Goal: Task Accomplishment & Management: Complete application form

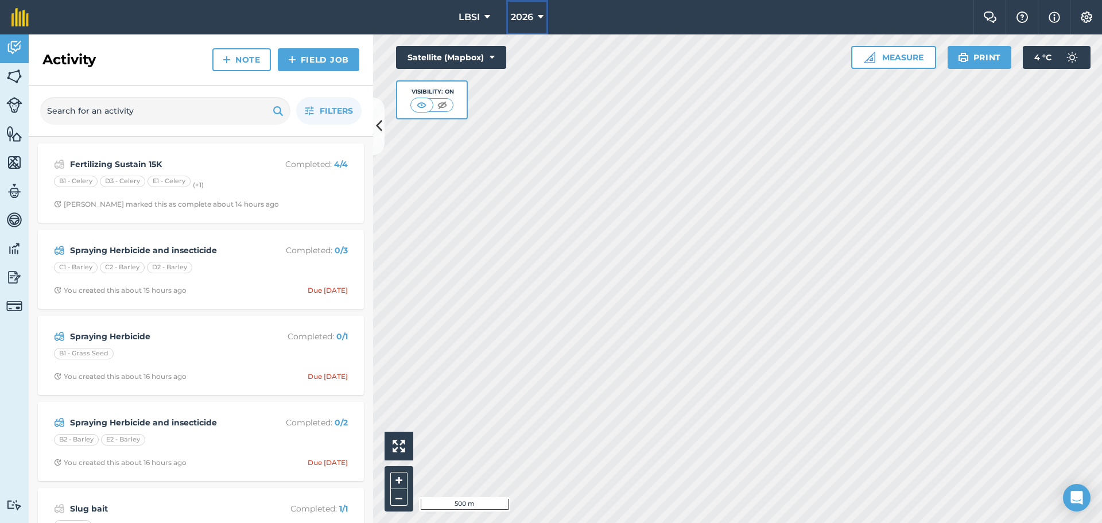
click at [540, 16] on icon at bounding box center [541, 17] width 6 height 14
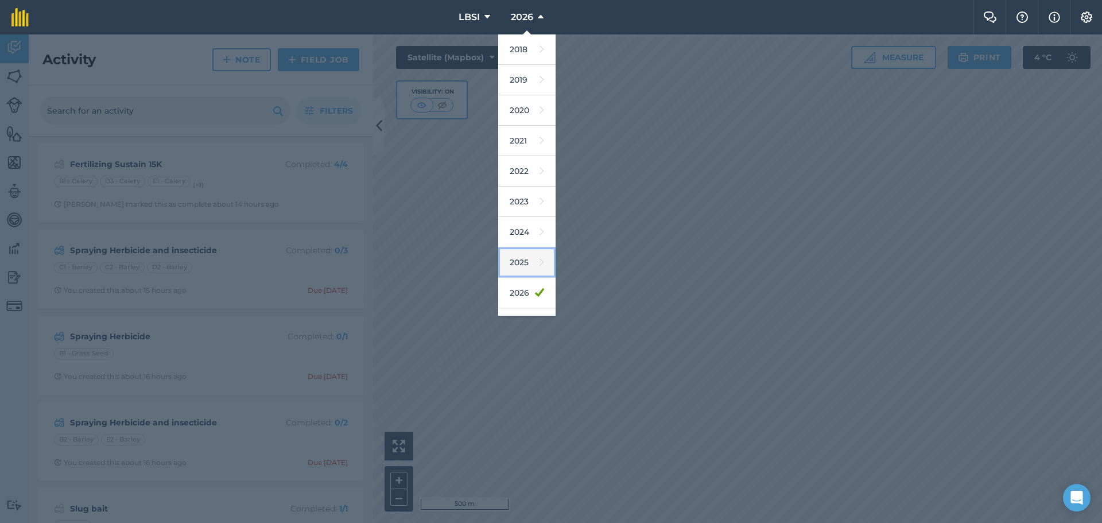
click at [526, 266] on link "2025" at bounding box center [526, 262] width 57 height 30
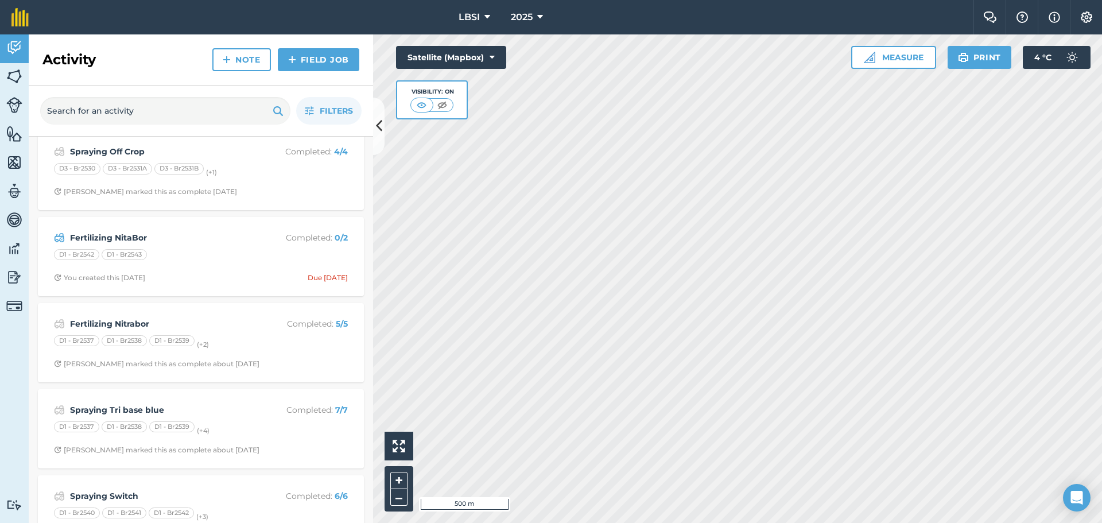
scroll to position [517, 0]
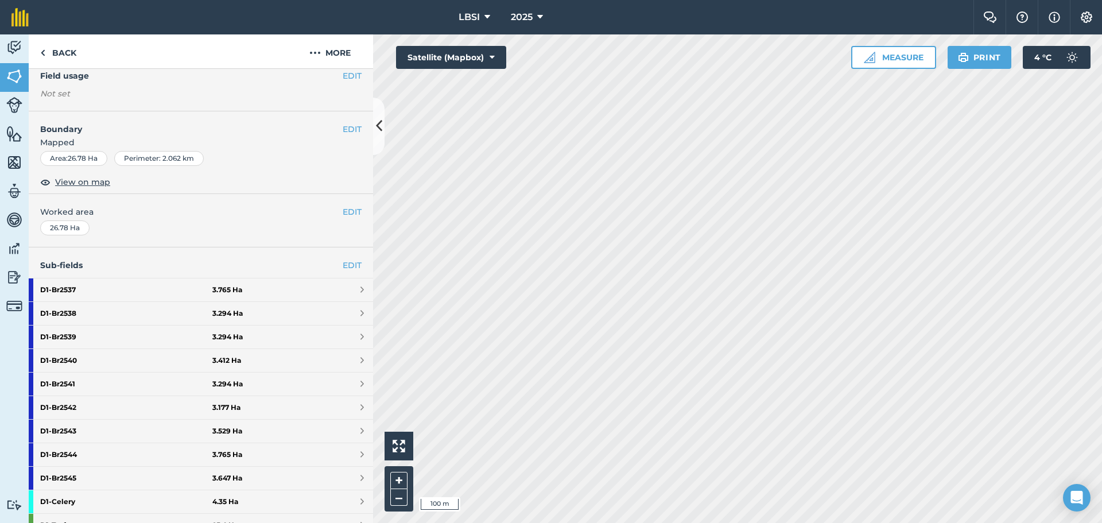
scroll to position [115, 0]
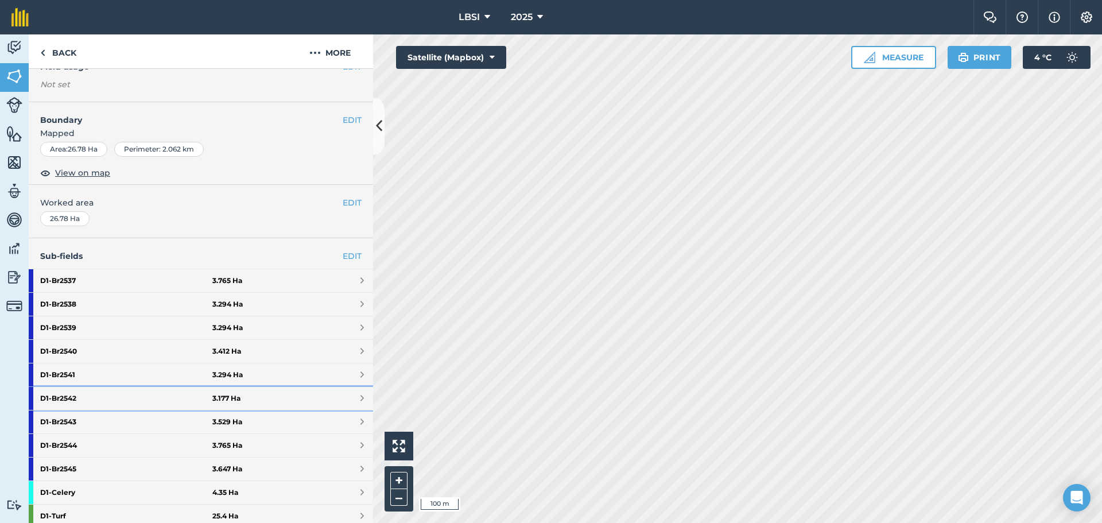
click at [90, 397] on strong "D1 - Br2542" at bounding box center [126, 398] width 172 height 23
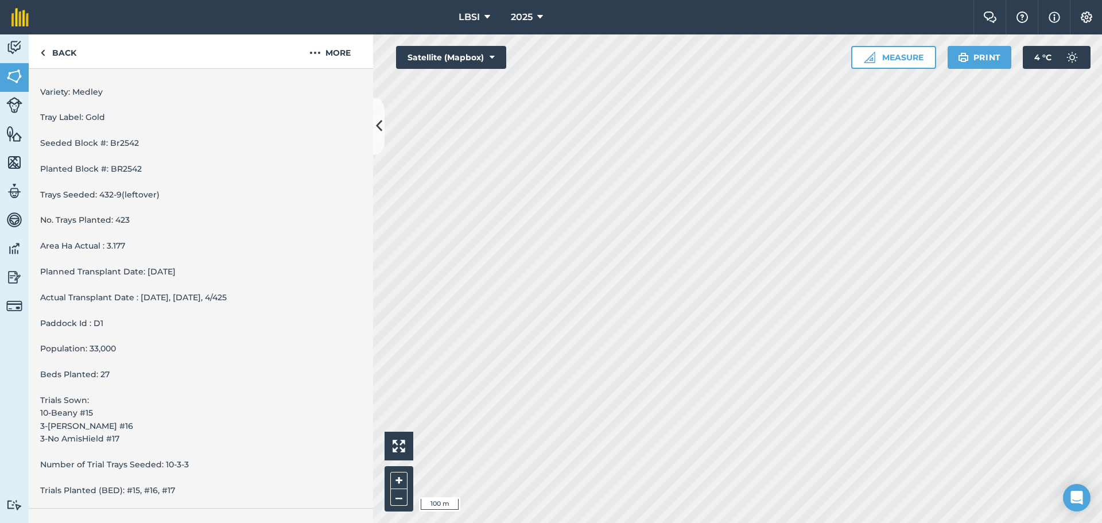
scroll to position [441, 0]
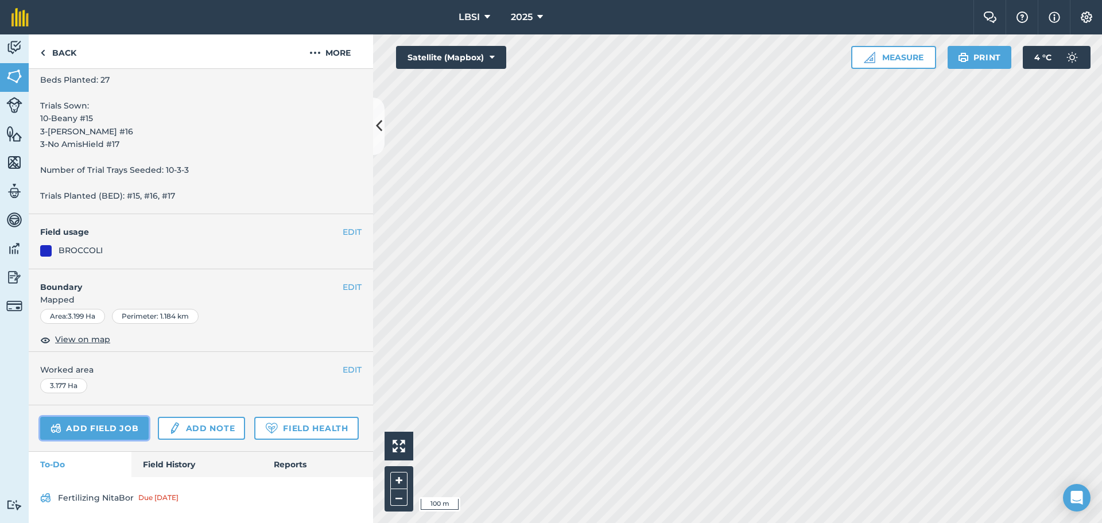
click at [91, 417] on link "Add field job" at bounding box center [94, 428] width 108 height 23
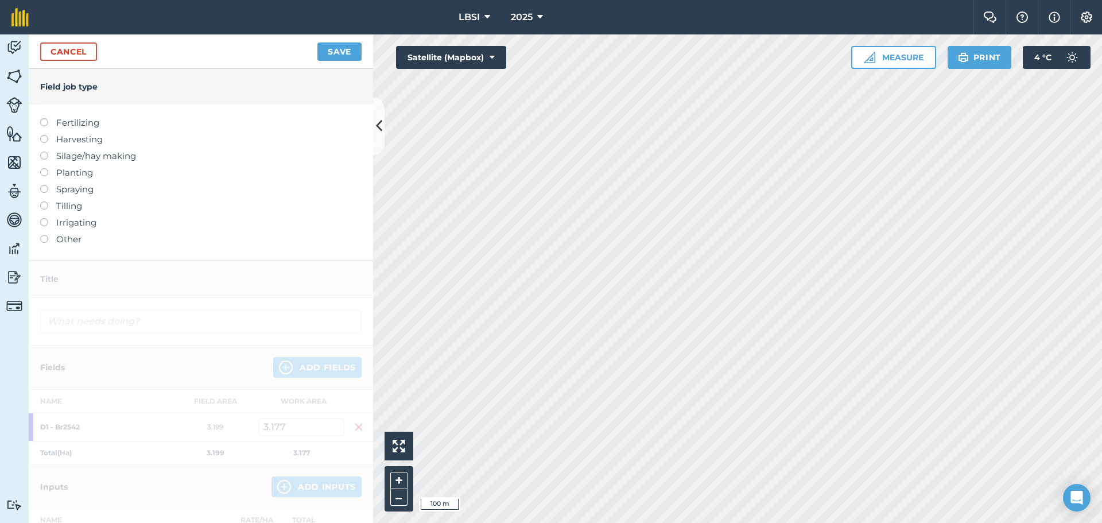
click at [43, 118] on label at bounding box center [48, 118] width 16 height 0
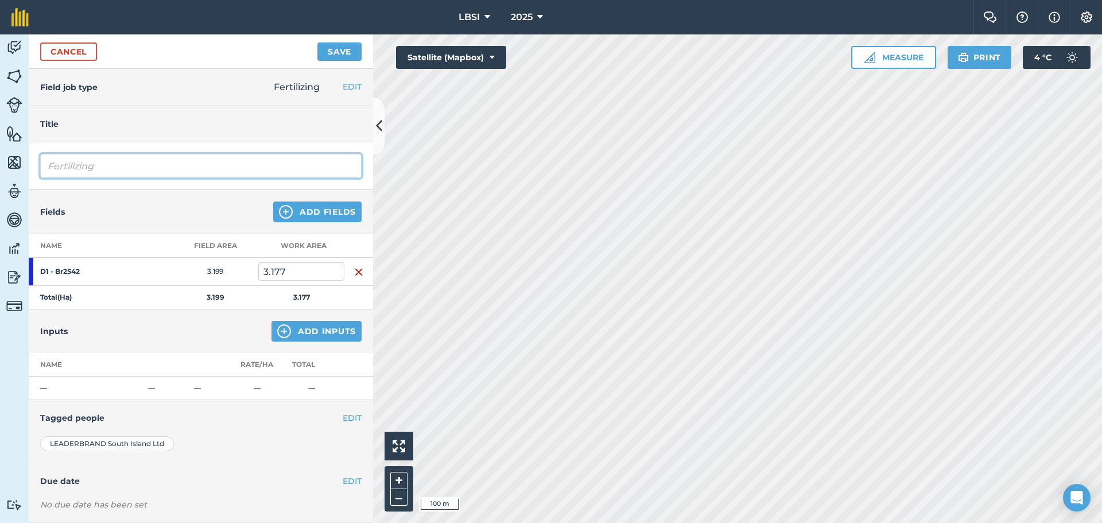
click at [105, 162] on input "Fertilizing" at bounding box center [200, 166] width 321 height 24
type input "Fertilizing [MEDICAL_DATA] top up"
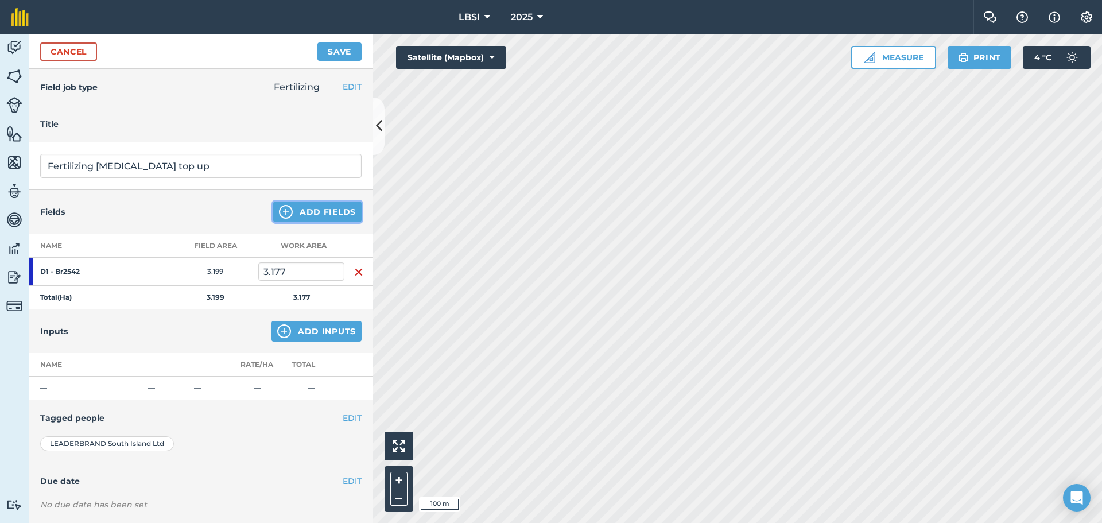
click at [279, 211] on img at bounding box center [286, 212] width 14 height 14
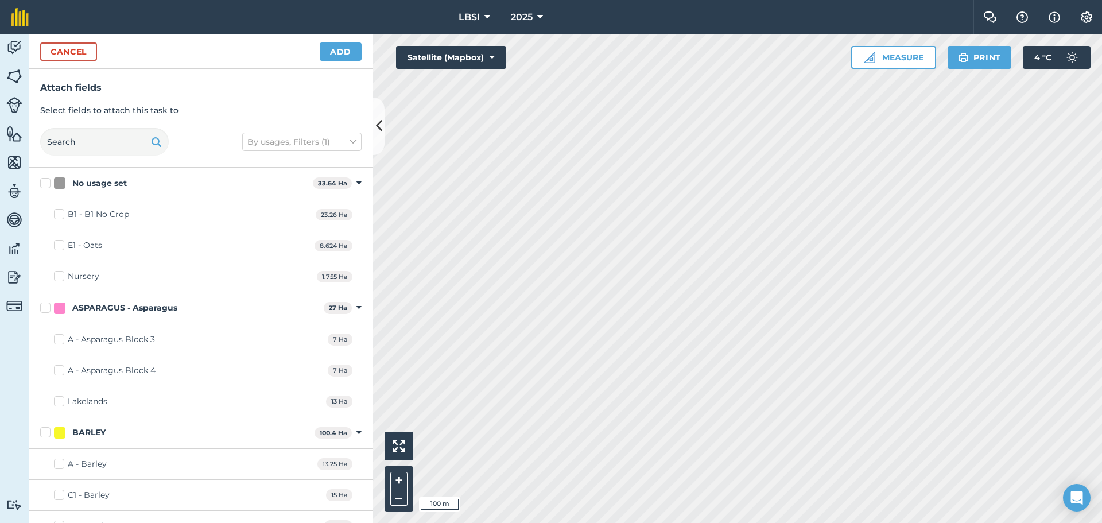
checkbox input "true"
checkbox input "false"
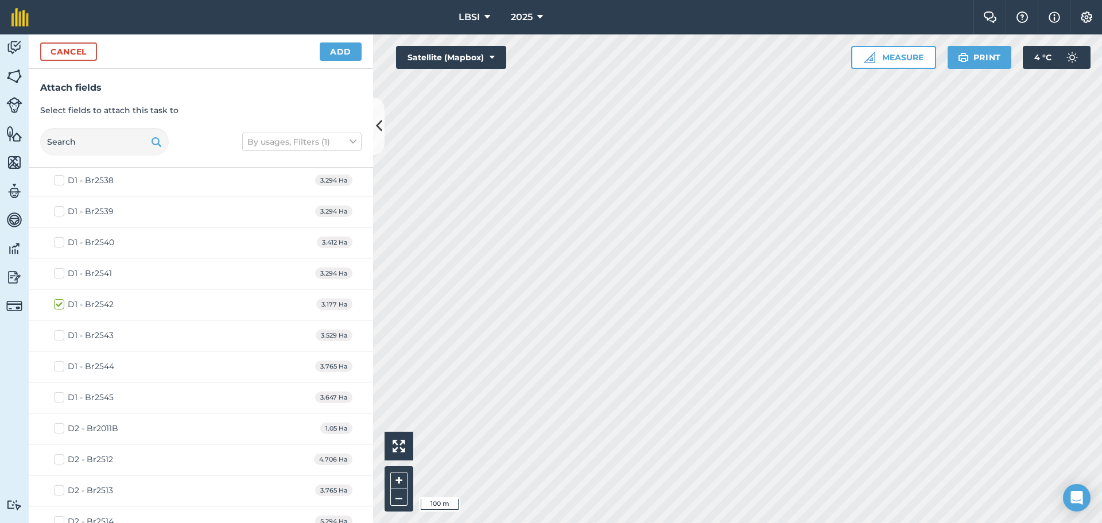
scroll to position [1205, 0]
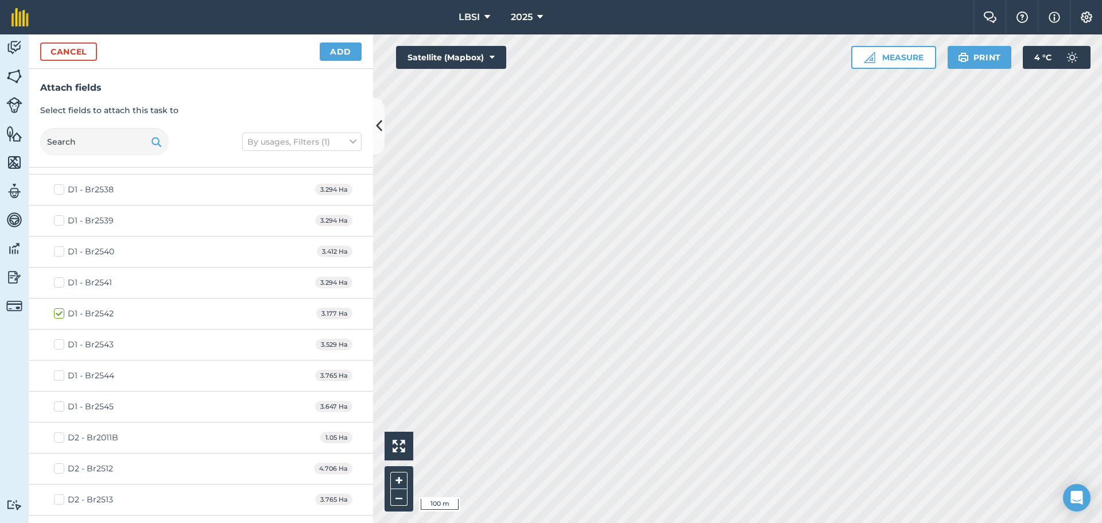
click at [60, 345] on label "D1 - Br2543" at bounding box center [84, 345] width 60 height 12
click at [60, 345] on input "D1 - Br2543" at bounding box center [57, 342] width 7 height 7
checkbox input "true"
click at [62, 375] on label "D1 - Br2544" at bounding box center [84, 376] width 60 height 12
click at [61, 375] on input "D1 - Br2544" at bounding box center [57, 373] width 7 height 7
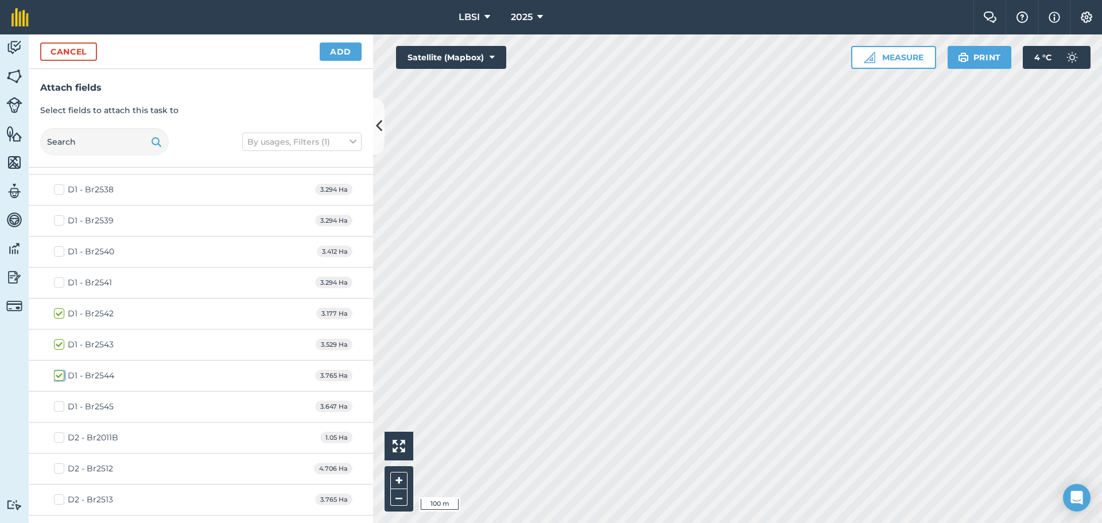
checkbox input "true"
click at [61, 407] on label "D1 - Br2545" at bounding box center [84, 407] width 60 height 12
click at [61, 407] on input "D1 - Br2545" at bounding box center [57, 404] width 7 height 7
checkbox input "true"
click at [338, 55] on button "Add" at bounding box center [341, 51] width 42 height 18
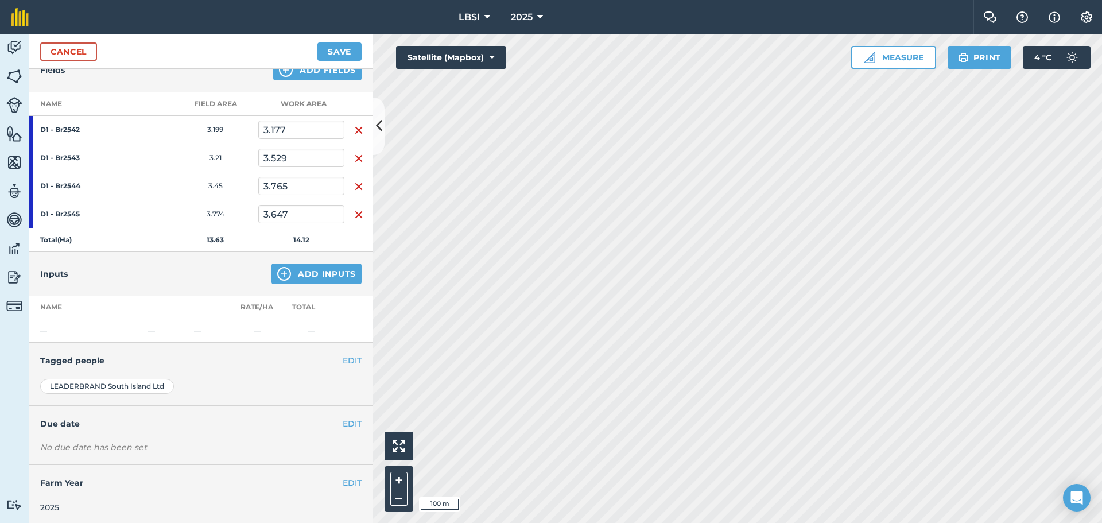
scroll to position [145, 0]
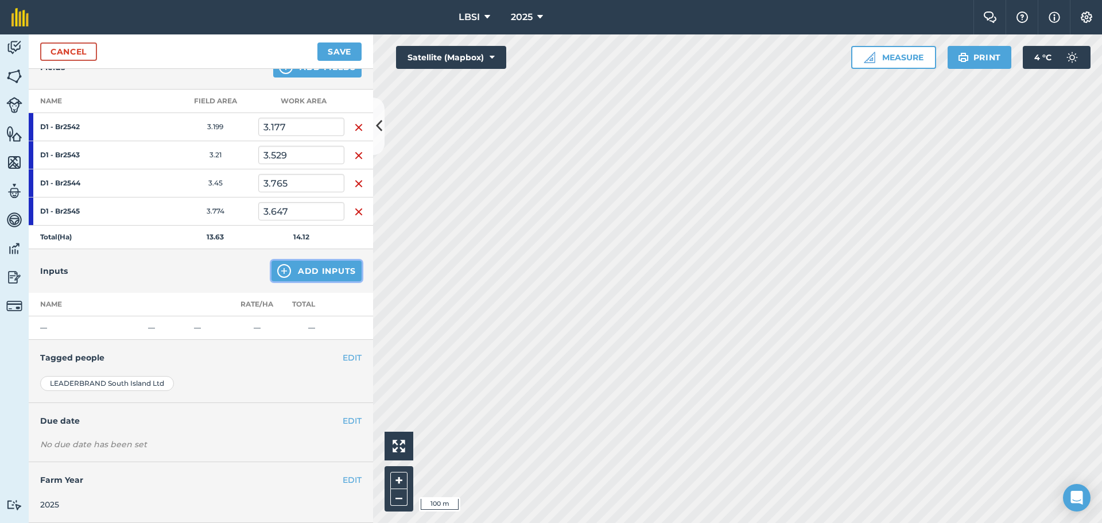
click at [277, 271] on img at bounding box center [284, 271] width 14 height 14
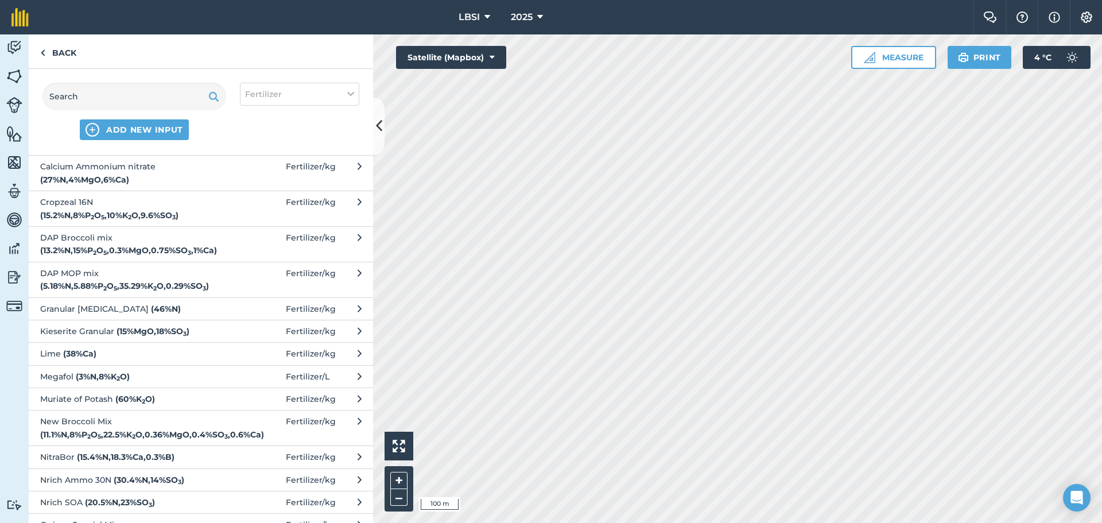
scroll to position [0, 0]
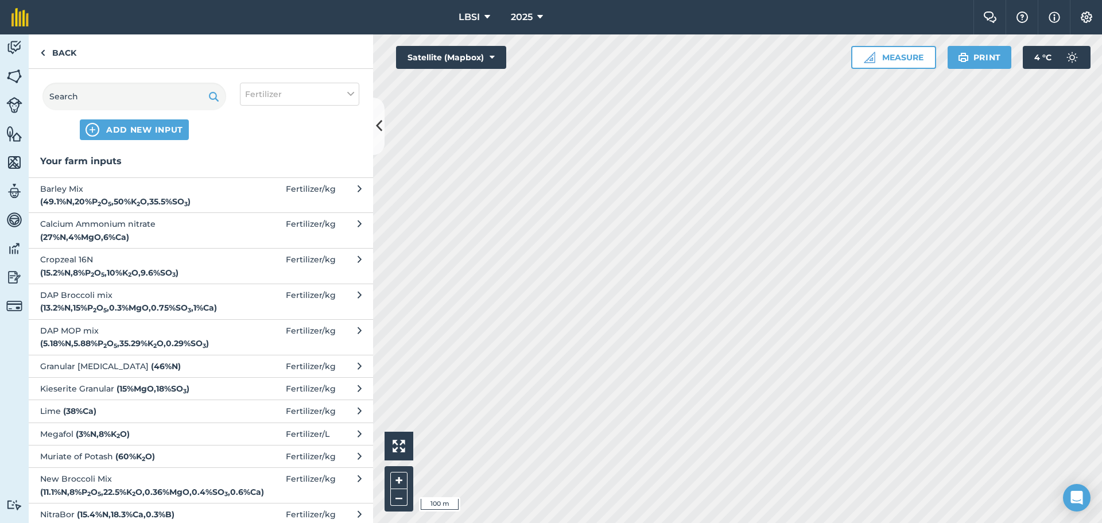
click at [146, 367] on span "Granular [MEDICAL_DATA] ( 46 % N )" at bounding box center [134, 366] width 188 height 13
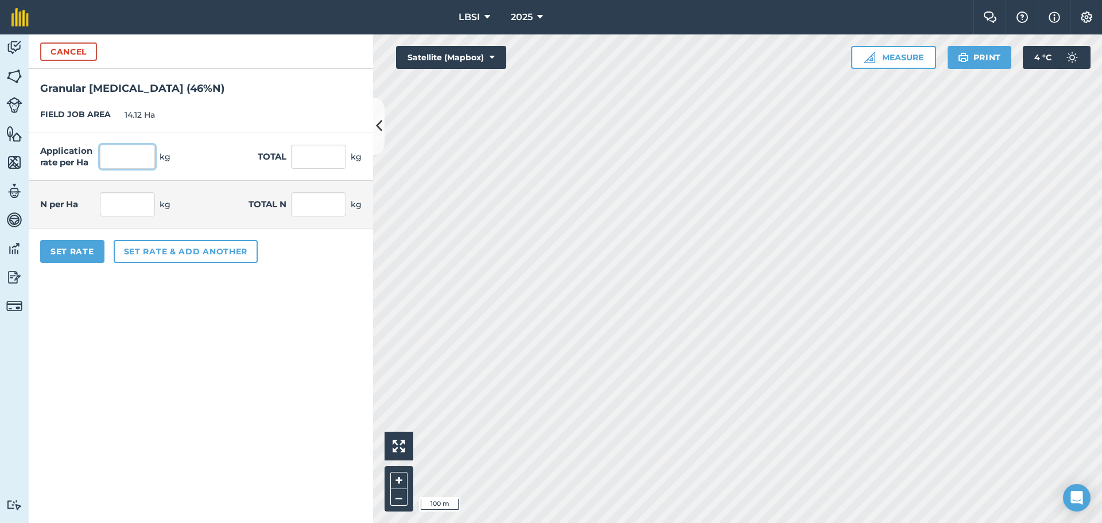
click at [121, 154] on input "text" at bounding box center [127, 157] width 55 height 24
type input "100"
type input "1,412"
type input "46"
type input "649.52"
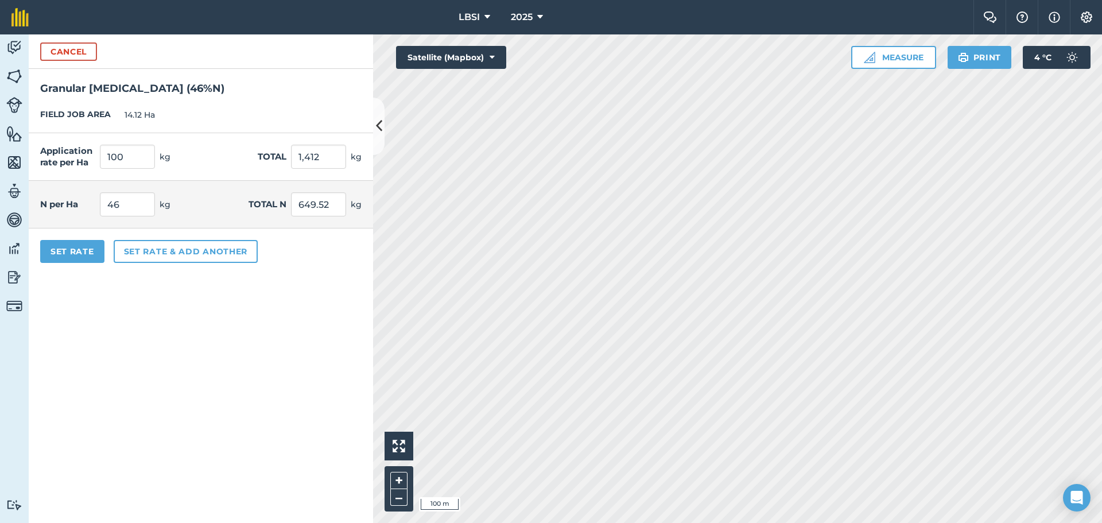
click at [90, 265] on div "Set Rate Set rate & add another" at bounding box center [201, 251] width 344 height 46
click at [84, 255] on button "Set Rate" at bounding box center [72, 251] width 64 height 23
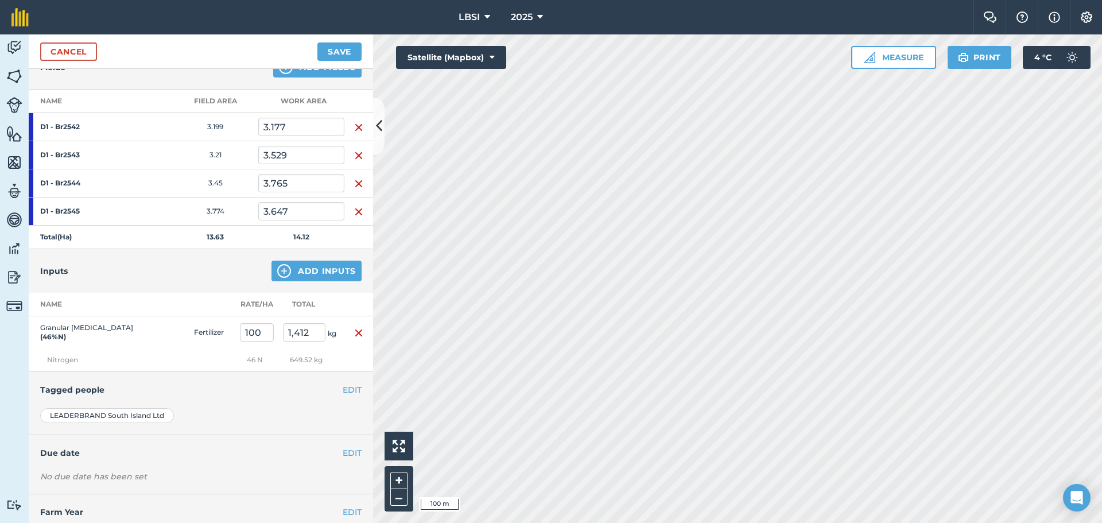
scroll to position [177, 0]
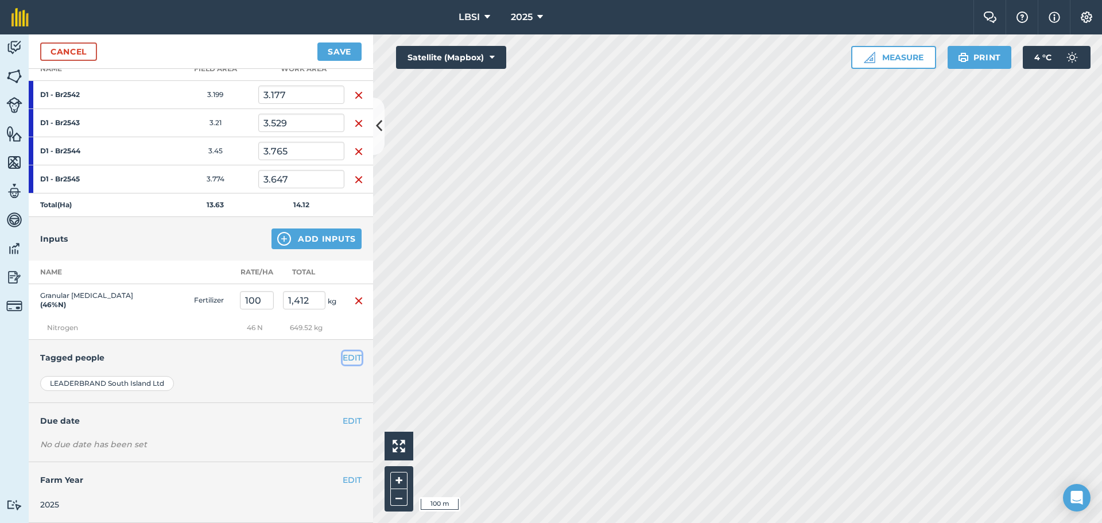
click at [343, 358] on button "EDIT" at bounding box center [352, 357] width 19 height 13
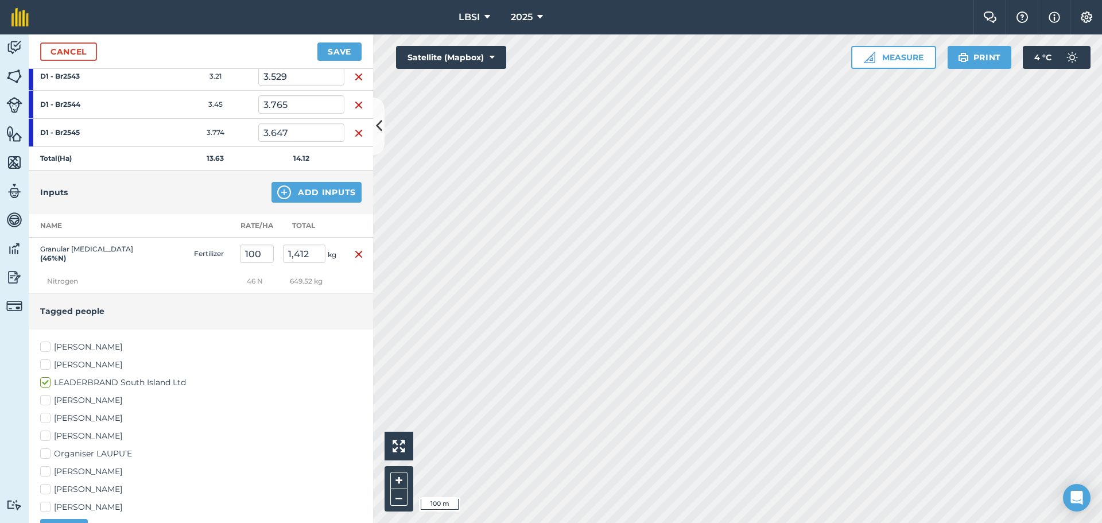
scroll to position [292, 0]
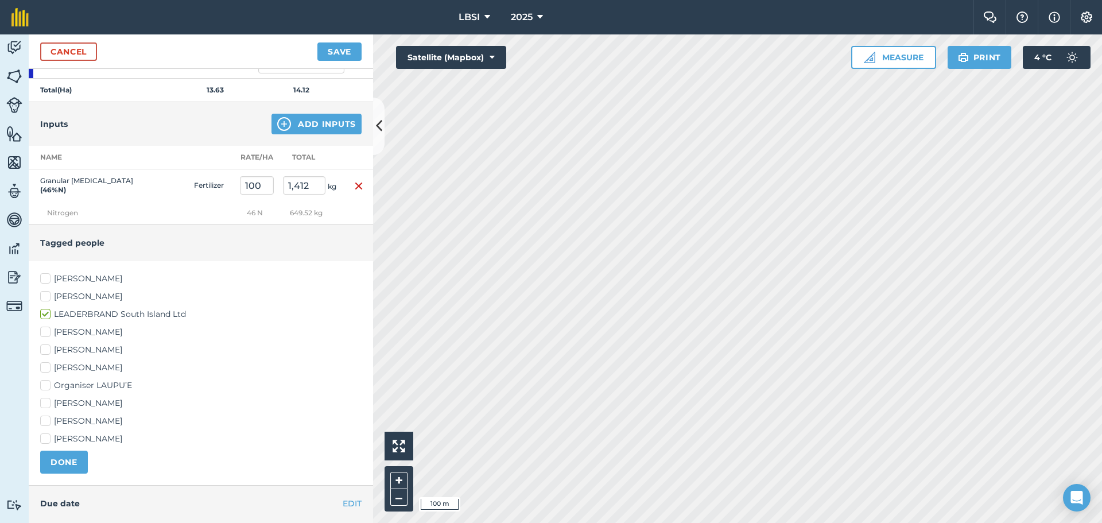
click at [48, 276] on label "[PERSON_NAME]" at bounding box center [200, 279] width 321 height 12
click at [48, 276] on input "[PERSON_NAME]" at bounding box center [43, 276] width 7 height 7
checkbox input "true"
click at [46, 366] on label "[PERSON_NAME]" at bounding box center [200, 368] width 321 height 12
click at [46, 366] on input "[PERSON_NAME]" at bounding box center [43, 365] width 7 height 7
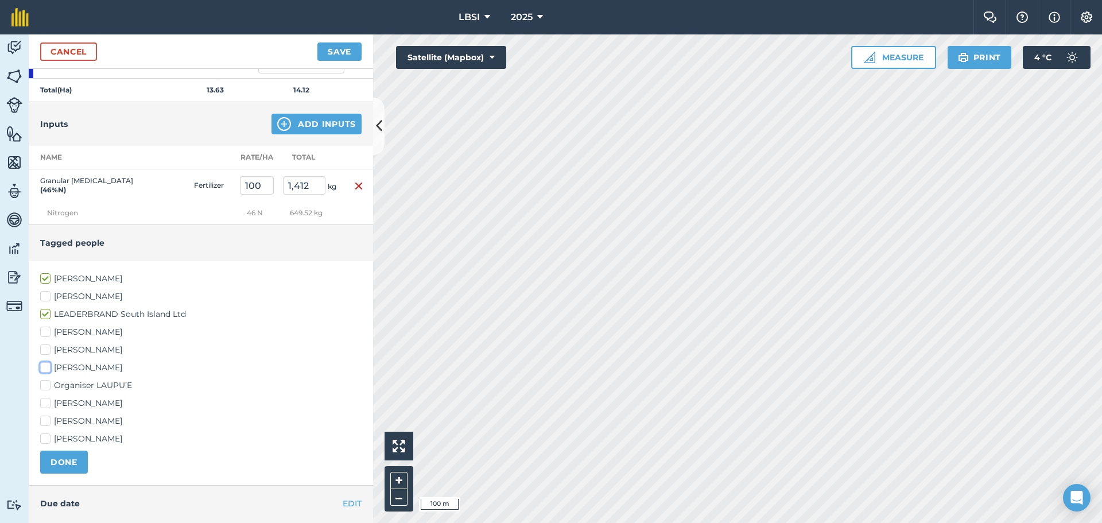
checkbox input "true"
click at [45, 420] on label "[PERSON_NAME]" at bounding box center [200, 421] width 321 height 12
click at [45, 420] on input "[PERSON_NAME]" at bounding box center [43, 418] width 7 height 7
checkbox input "true"
click at [45, 439] on label "[PERSON_NAME]" at bounding box center [200, 439] width 321 height 12
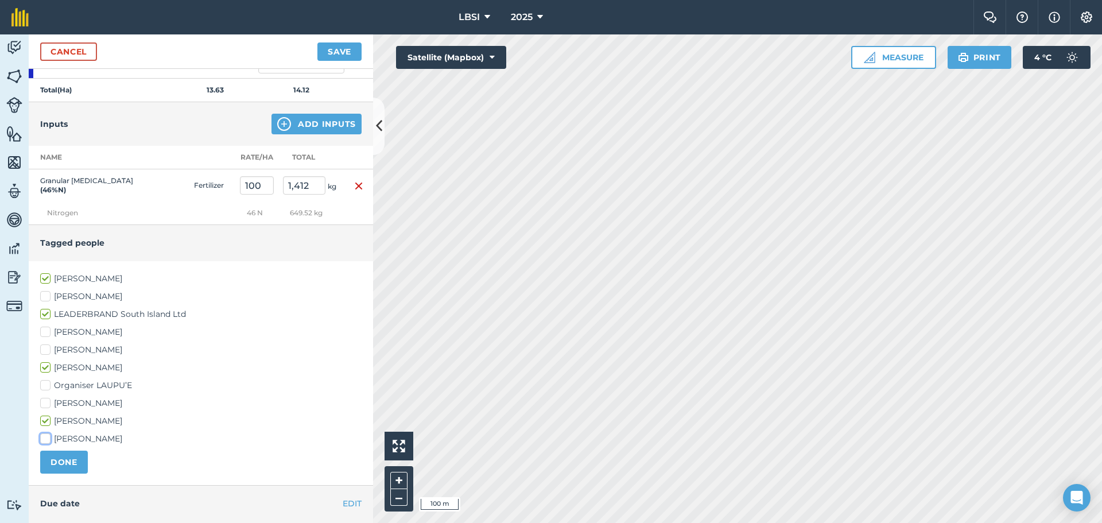
click at [45, 439] on input "[PERSON_NAME]" at bounding box center [43, 436] width 7 height 7
checkbox input "true"
click at [65, 460] on button "DONE" at bounding box center [64, 462] width 48 height 23
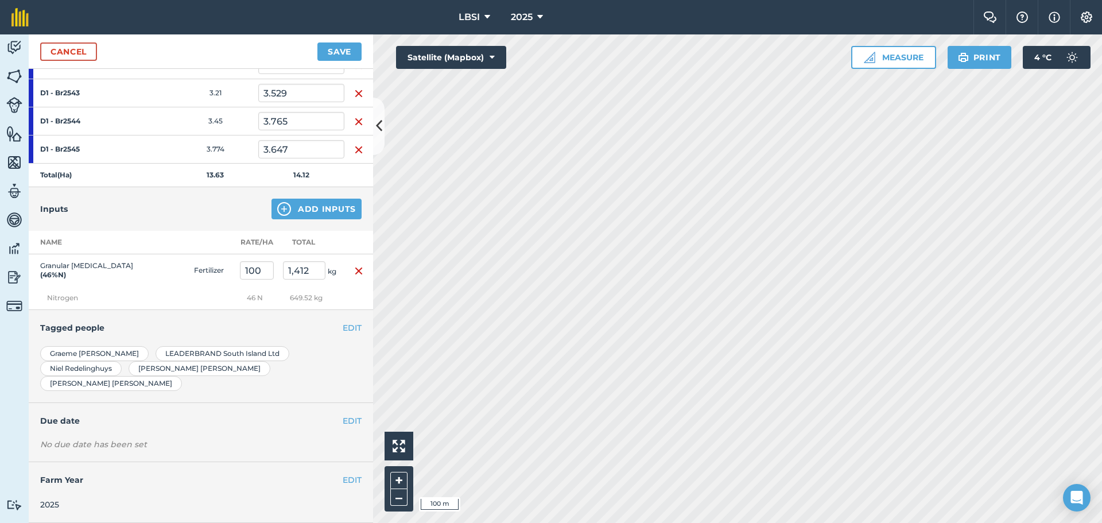
scroll to position [192, 0]
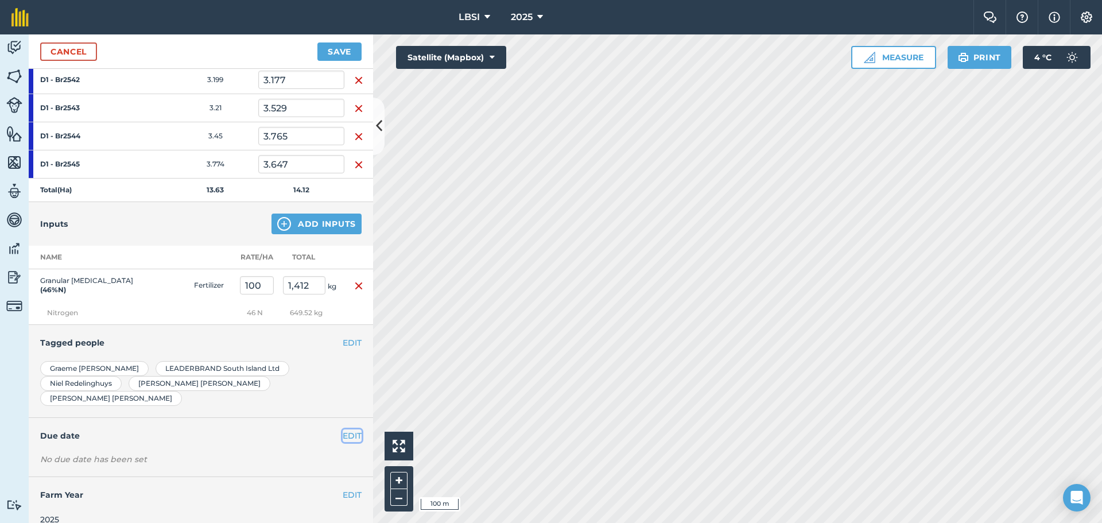
click at [346, 429] on button "EDIT" at bounding box center [352, 435] width 19 height 13
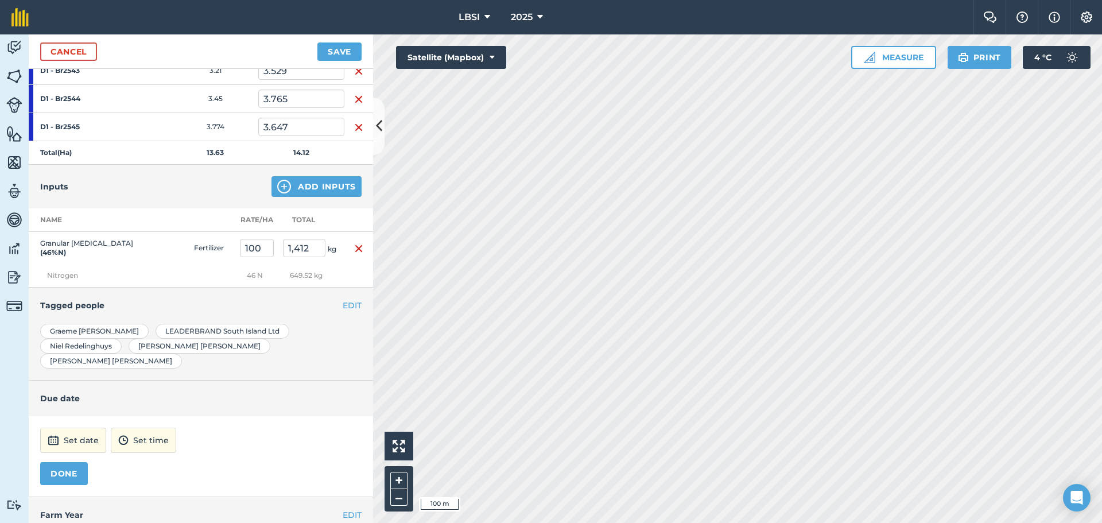
scroll to position [249, 0]
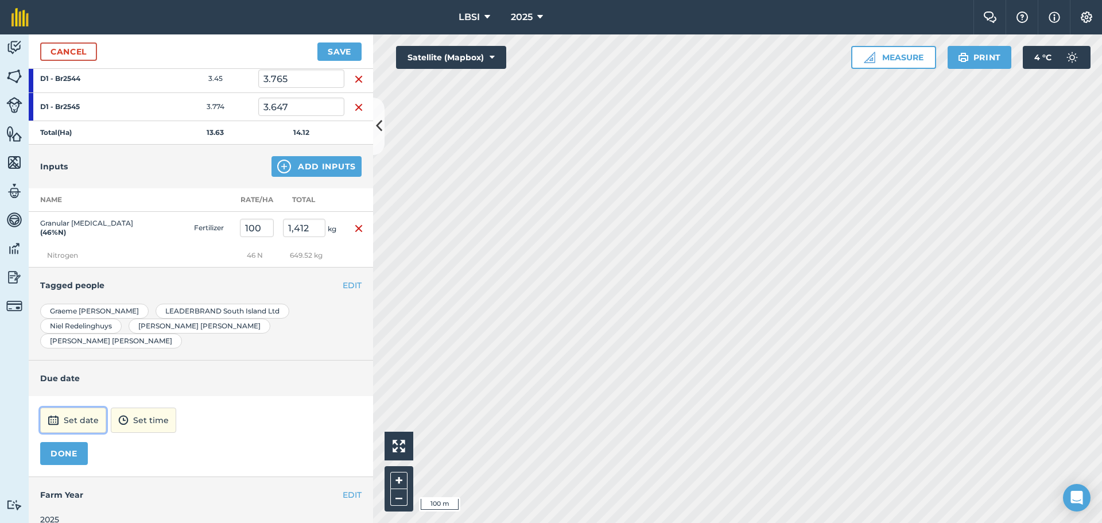
click at [79, 408] on button "Set date" at bounding box center [73, 420] width 66 height 25
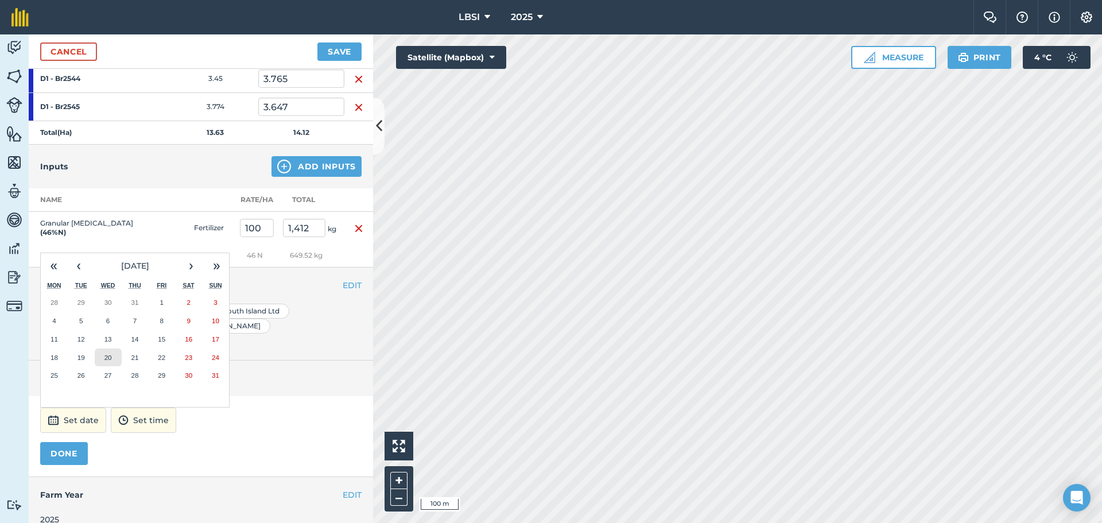
click at [106, 354] on abbr "20" at bounding box center [107, 357] width 7 height 7
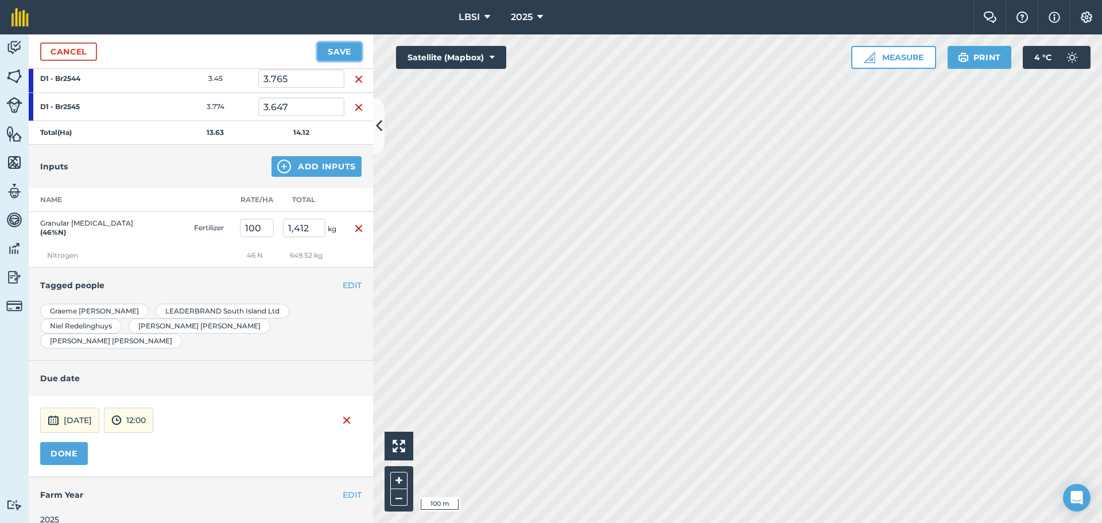
click at [335, 55] on button "Save" at bounding box center [339, 51] width 44 height 18
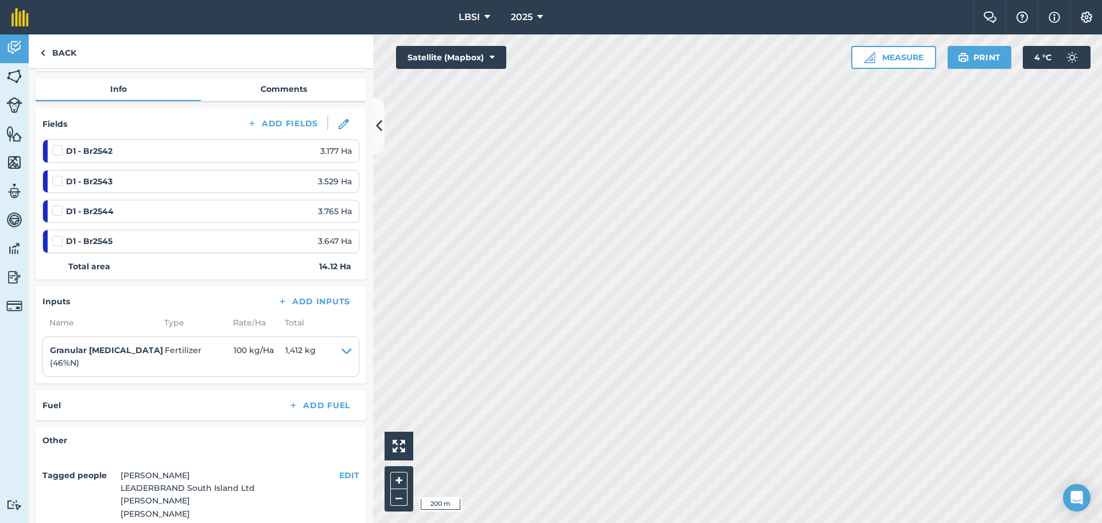
scroll to position [115, 0]
